Goal: Task Accomplishment & Management: Complete application form

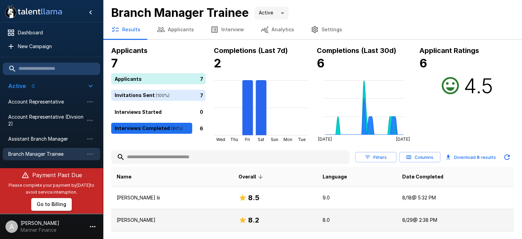
click at [140, 221] on p "[PERSON_NAME]" at bounding box center [172, 219] width 111 height 7
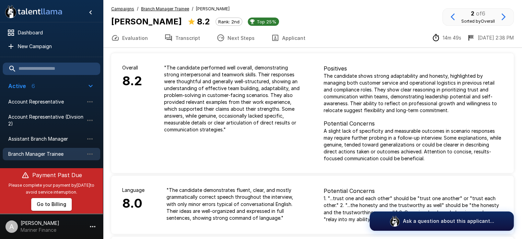
click at [189, 36] on button "Transcript" at bounding box center [182, 37] width 52 height 19
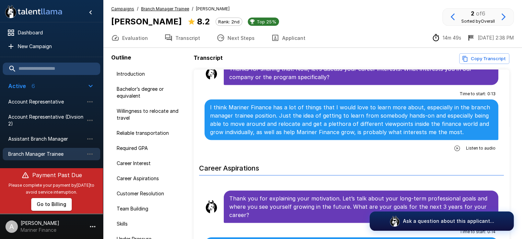
scroll to position [557, 0]
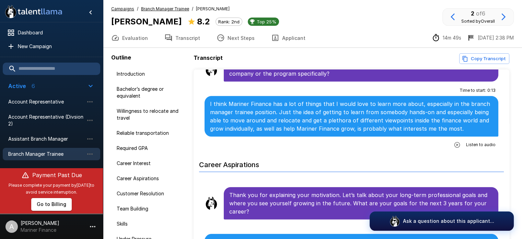
click at [454, 141] on icon "button" at bounding box center [457, 144] width 7 height 7
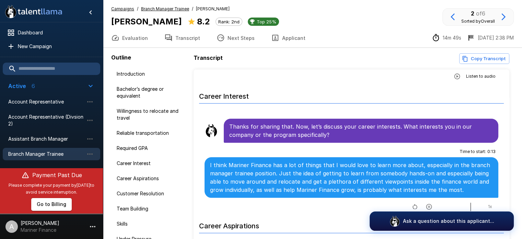
scroll to position [0, 0]
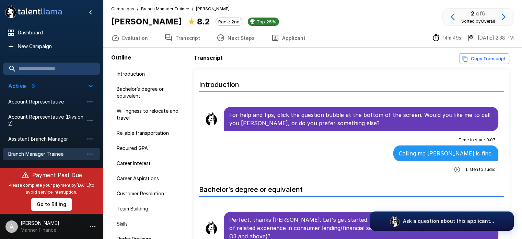
click at [160, 7] on u "Branch Manager Trainee" at bounding box center [165, 8] width 48 height 5
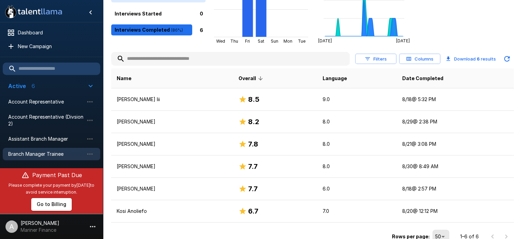
scroll to position [104, 0]
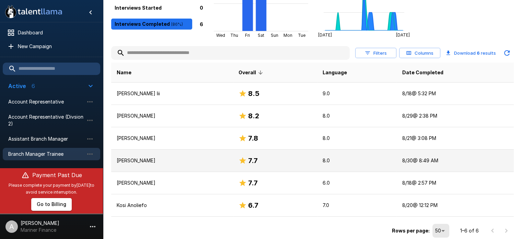
click at [130, 159] on p "[PERSON_NAME]" at bounding box center [172, 160] width 111 height 7
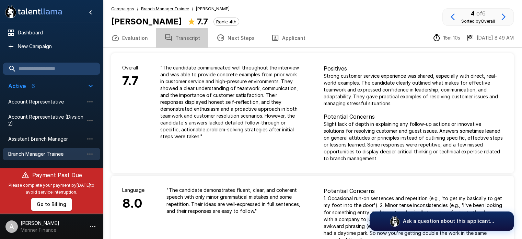
click at [190, 38] on button "Transcript" at bounding box center [182, 37] width 52 height 19
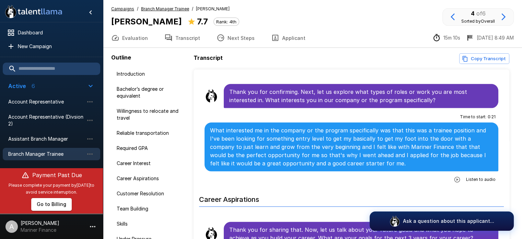
scroll to position [647, 0]
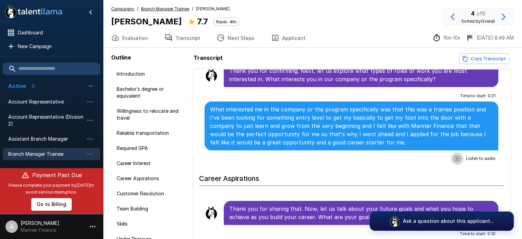
click at [454, 156] on icon "button" at bounding box center [457, 158] width 7 height 7
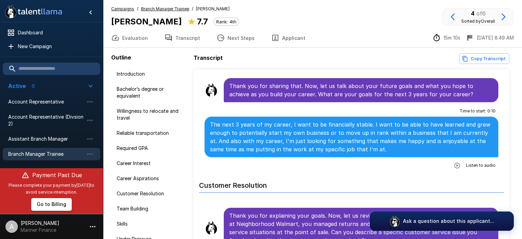
scroll to position [777, 0]
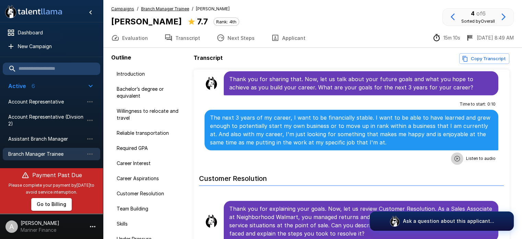
click at [454, 155] on icon "button" at bounding box center [457, 158] width 7 height 7
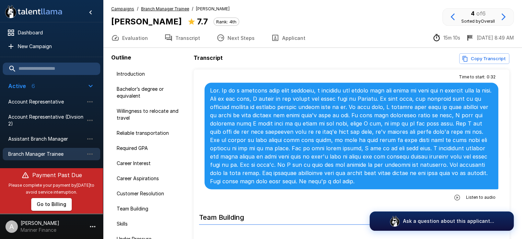
scroll to position [1039, 0]
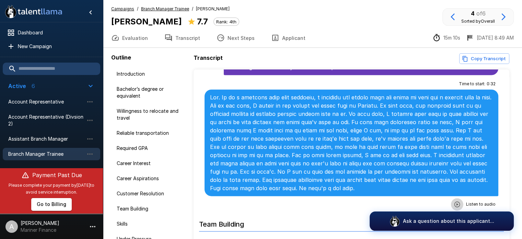
click at [454, 201] on icon "button" at bounding box center [457, 204] width 7 height 7
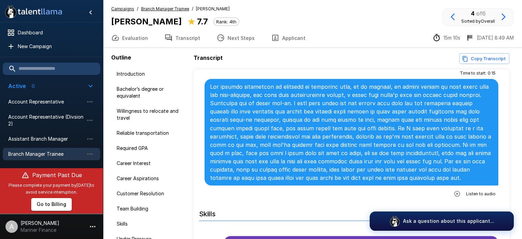
scroll to position [1249, 0]
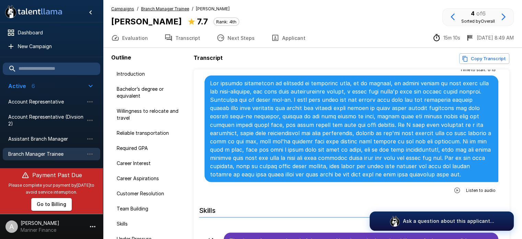
click at [176, 38] on button "Transcript" at bounding box center [182, 37] width 52 height 19
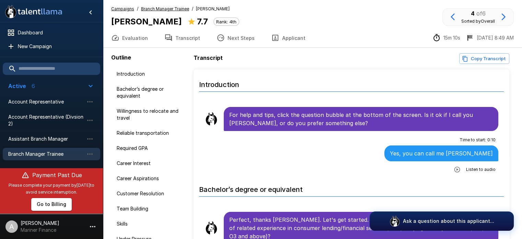
click at [156, 10] on u "Branch Manager Trainee" at bounding box center [165, 8] width 48 height 5
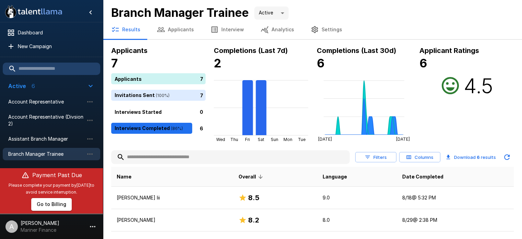
click at [168, 31] on button "Applicants" at bounding box center [176, 29] width 54 height 19
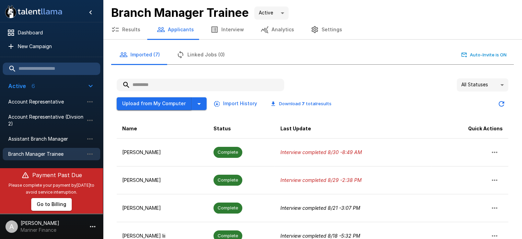
click at [148, 103] on button "Upload from My Computer" at bounding box center [154, 103] width 75 height 13
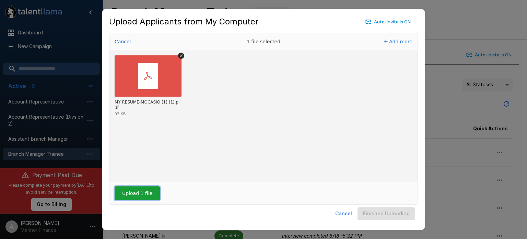
click at [145, 192] on button "Upload 1 file" at bounding box center [137, 193] width 45 height 14
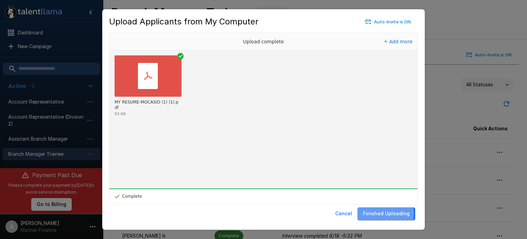
click at [383, 213] on button "Finished Uploading" at bounding box center [387, 213] width 58 height 13
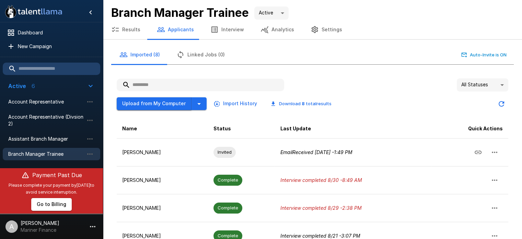
click at [152, 103] on button "Upload from My Computer" at bounding box center [154, 103] width 75 height 13
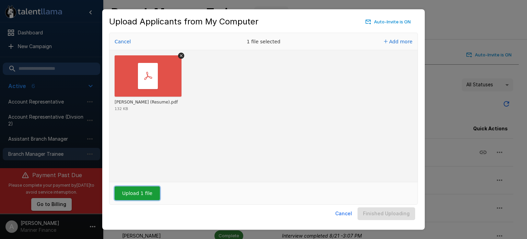
click at [131, 192] on button "Upload 1 file" at bounding box center [137, 193] width 45 height 14
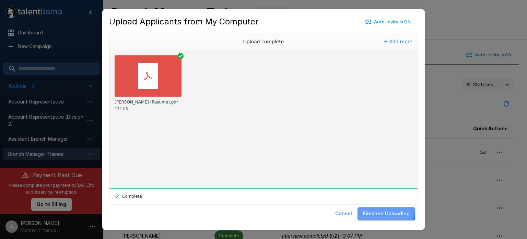
click at [386, 209] on button "Finished Uploading" at bounding box center [387, 213] width 58 height 13
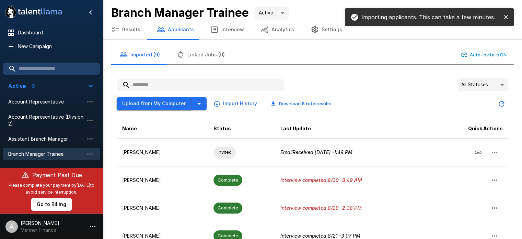
click at [151, 102] on button "Upload from My Computer" at bounding box center [154, 103] width 75 height 13
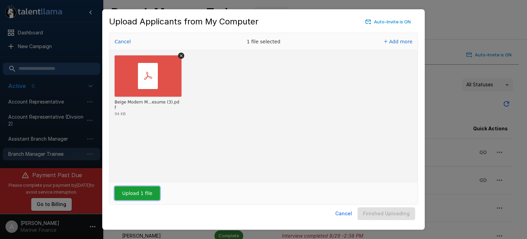
click at [135, 195] on button "Upload 1 file" at bounding box center [137, 193] width 45 height 14
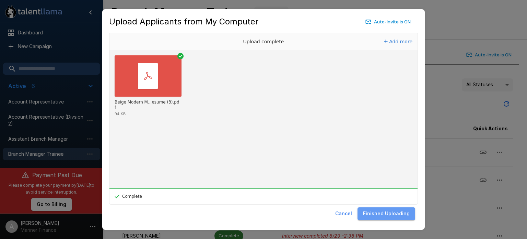
click at [398, 213] on button "Finished Uploading" at bounding box center [387, 213] width 58 height 13
